Goal: Answer question/provide support: Share knowledge or assist other users

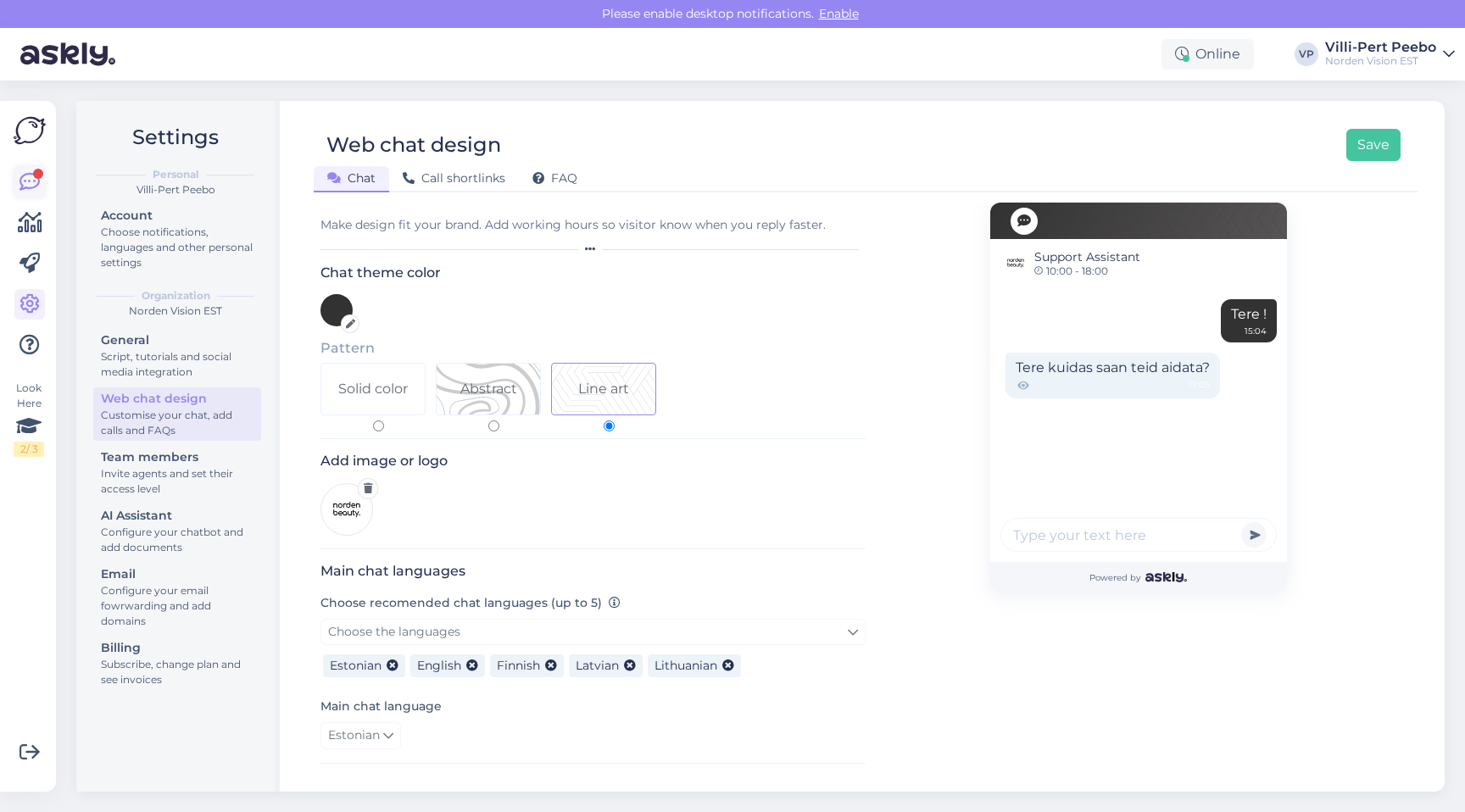
click at [33, 184] on icon at bounding box center [30, 182] width 20 height 20
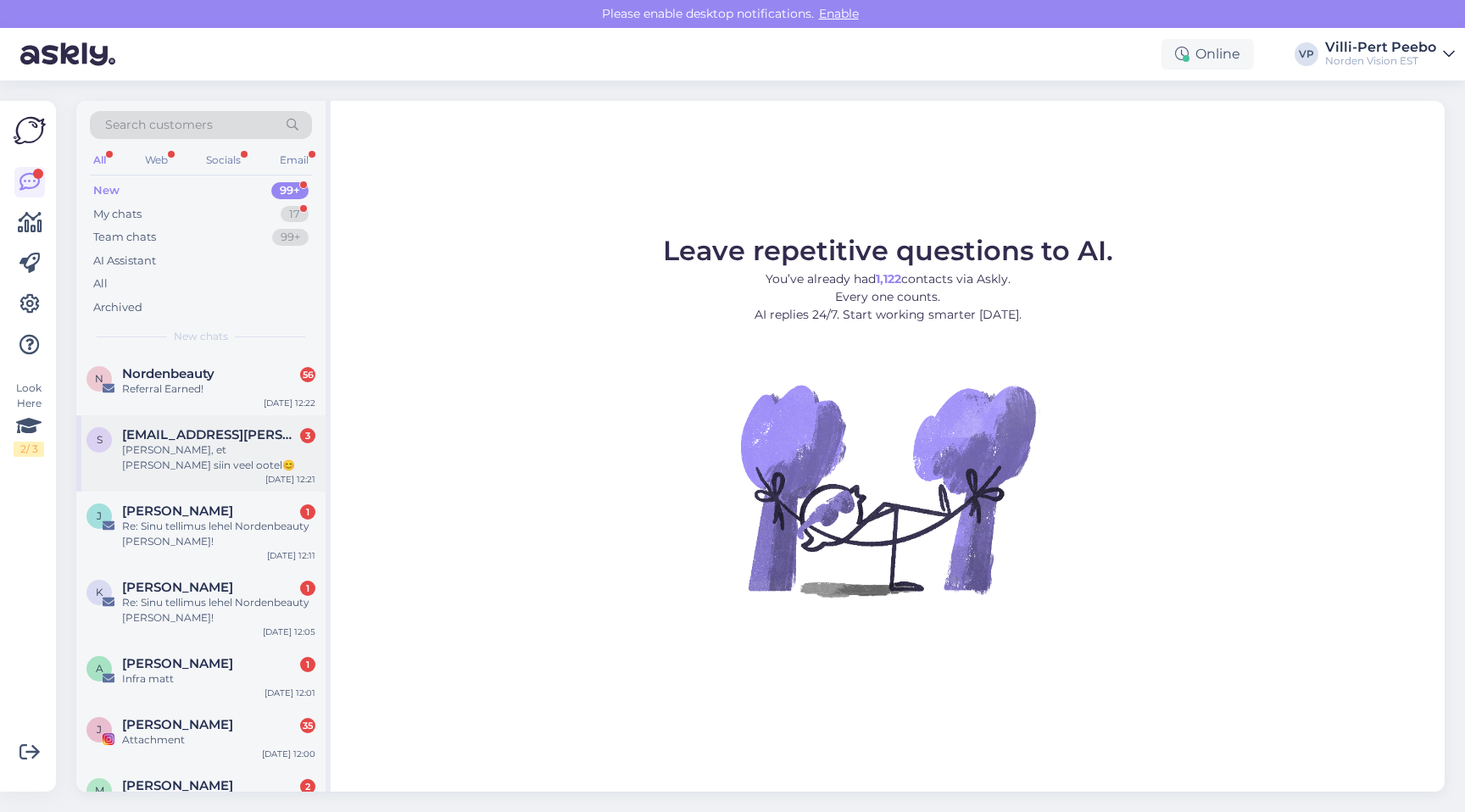
click at [235, 446] on div "[PERSON_NAME], et [PERSON_NAME] siin veel ootel😊" at bounding box center [218, 457] width 193 height 31
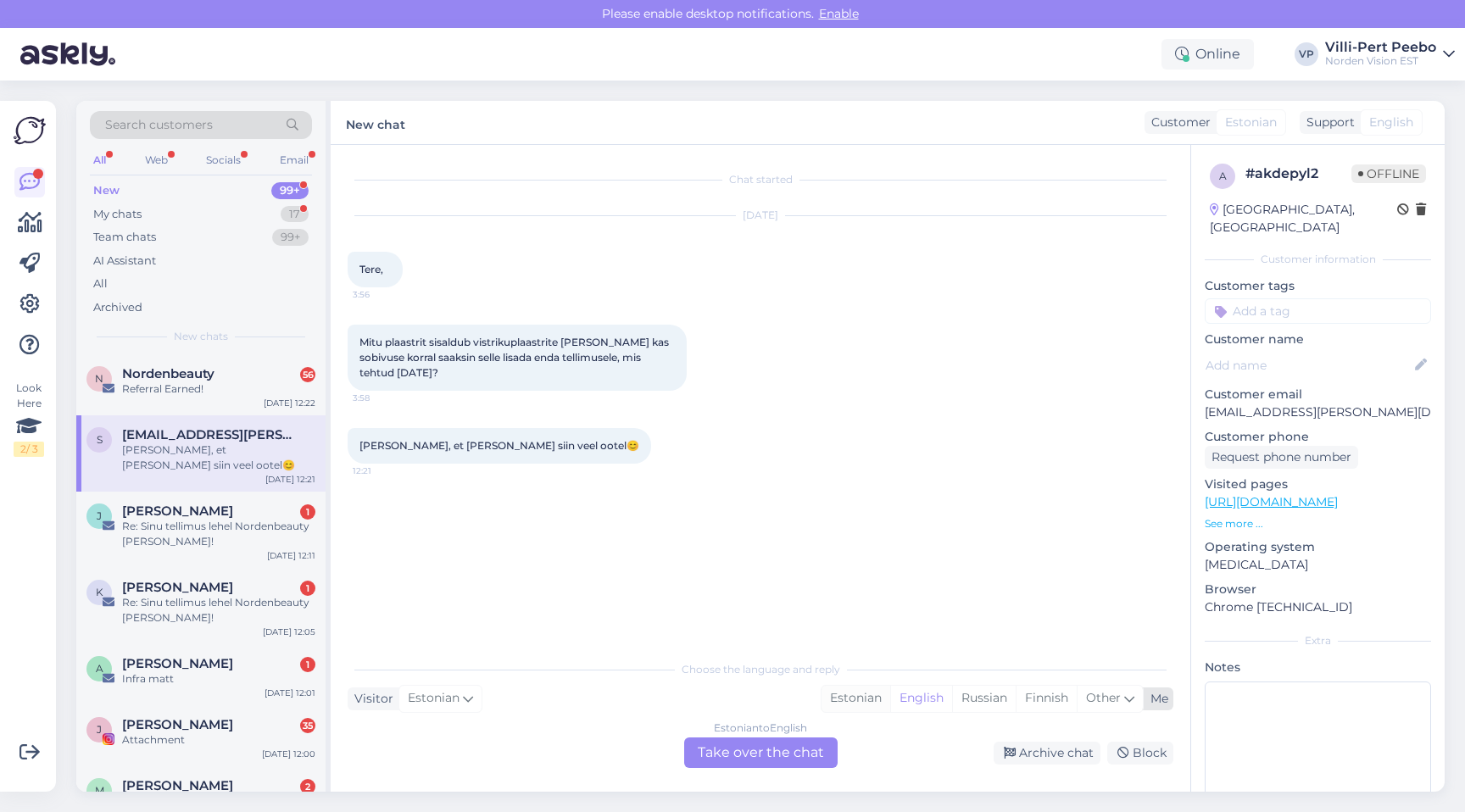
click at [865, 693] on div "Estonian" at bounding box center [856, 698] width 69 height 25
click at [764, 748] on div "Estonian to Estonian Take over the chat" at bounding box center [760, 753] width 153 height 31
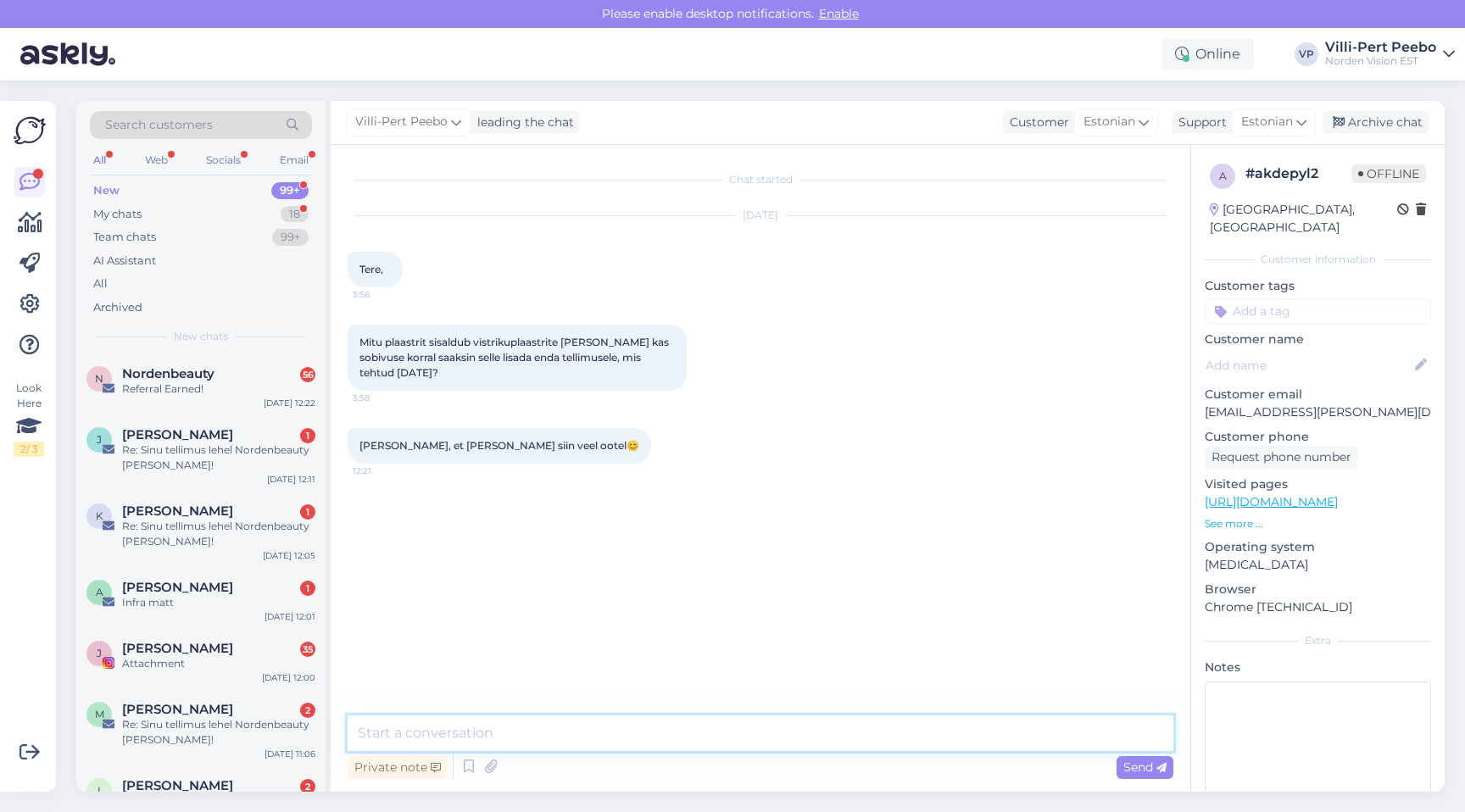
click at [593, 720] on textarea at bounding box center [760, 733] width 825 height 35
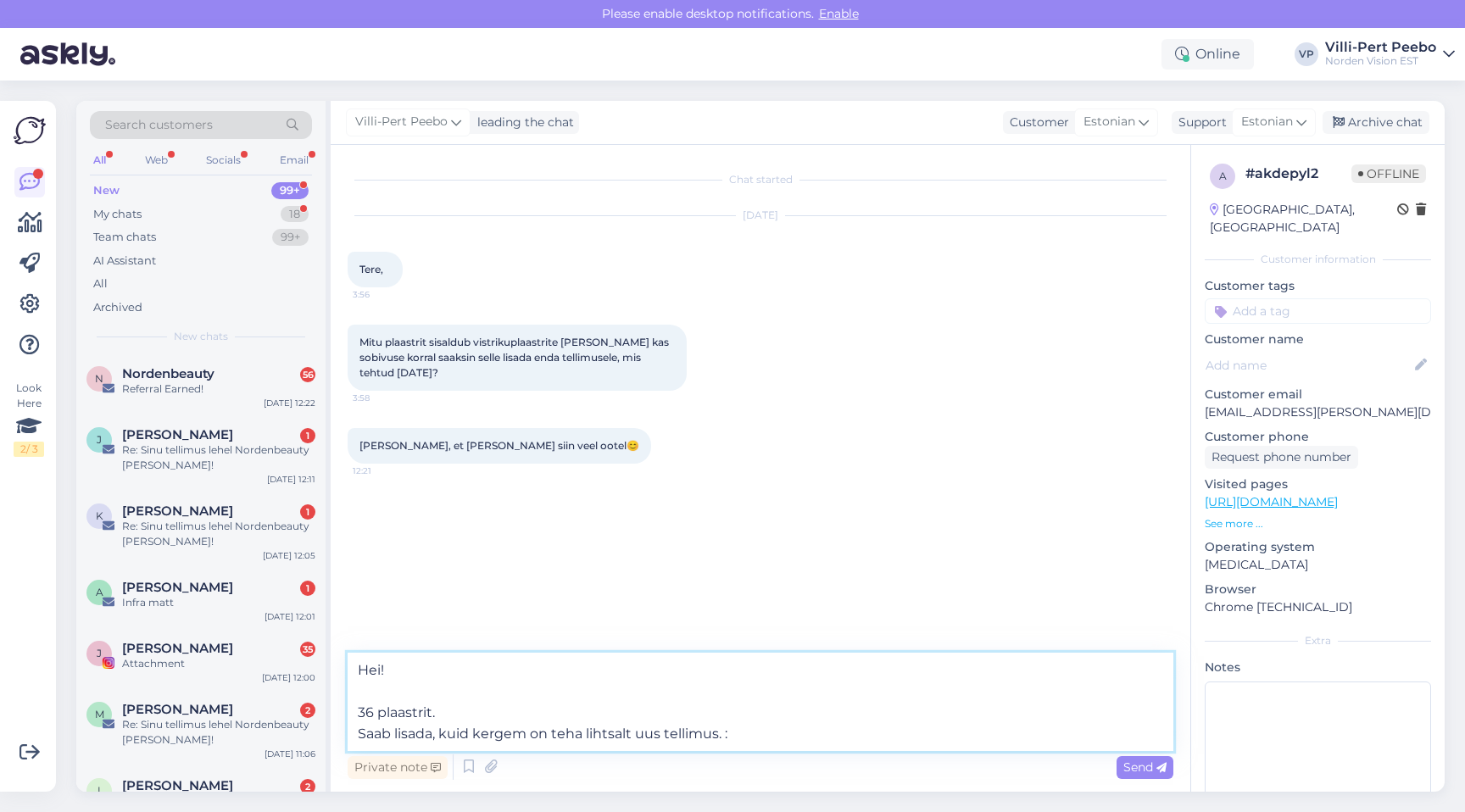
type textarea "Hei! 36 plaastrit. Saab lisada, kuid kergem on teha lihtsalt uus tellimus. :)"
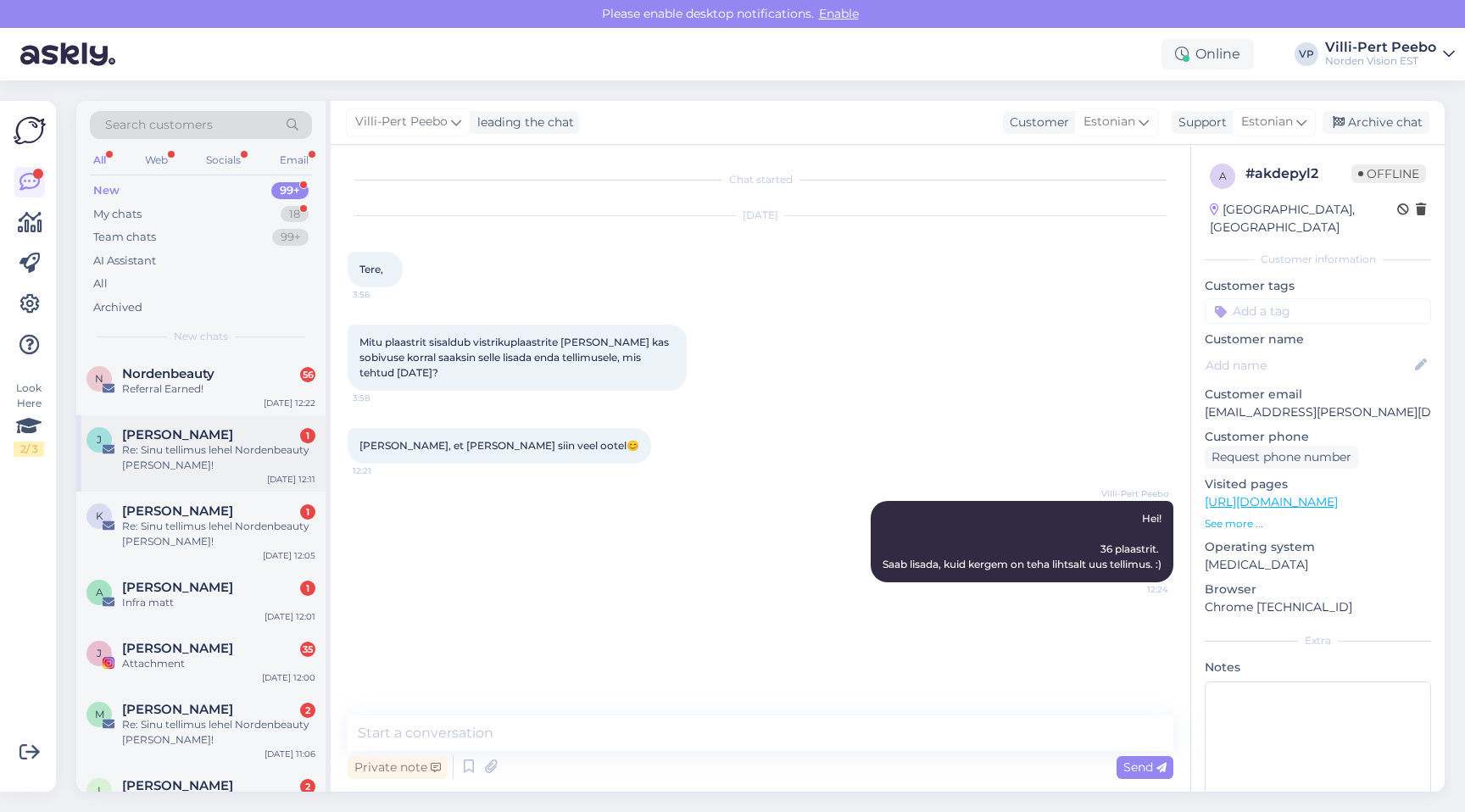
click at [215, 444] on div "Re: Sinu tellimus lehel Nordenbeauty [PERSON_NAME]!" at bounding box center [218, 457] width 193 height 31
